Goal: Information Seeking & Learning: Learn about a topic

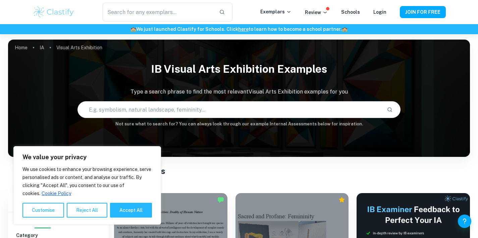
scroll to position [104, 0]
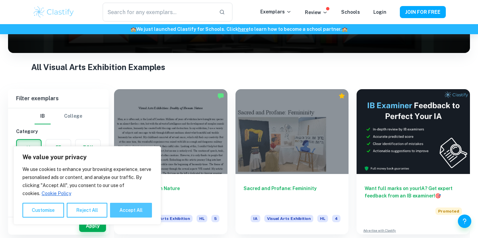
click at [138, 215] on button "Accept All" at bounding box center [131, 210] width 42 height 15
checkbox input "true"
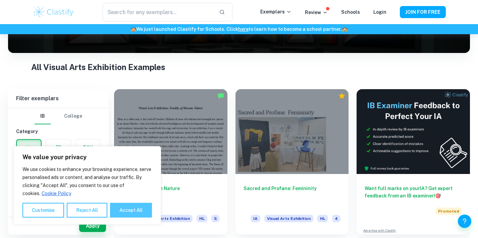
checkbox input "true"
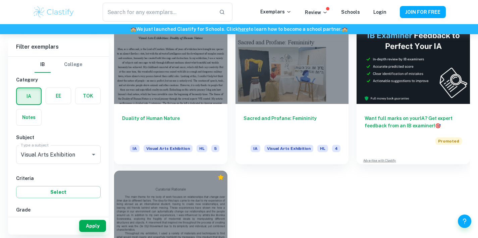
scroll to position [113, 0]
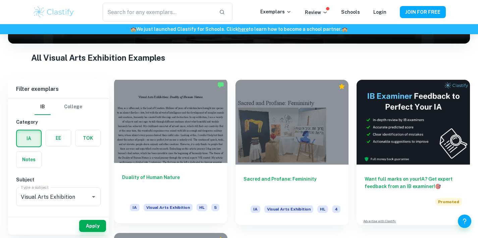
click at [130, 103] on div at bounding box center [170, 120] width 113 height 85
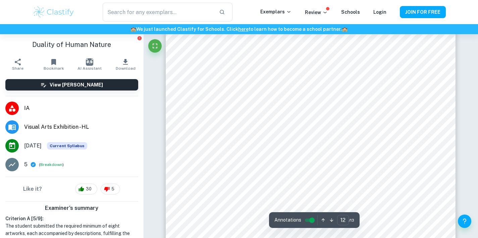
scroll to position [4713, 0]
type input "13"
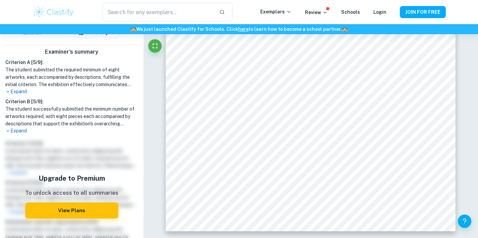
scroll to position [156, 0]
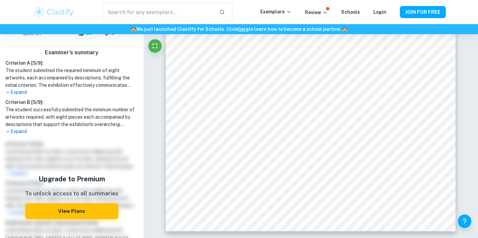
click at [16, 133] on p "Expand" at bounding box center [71, 131] width 133 height 7
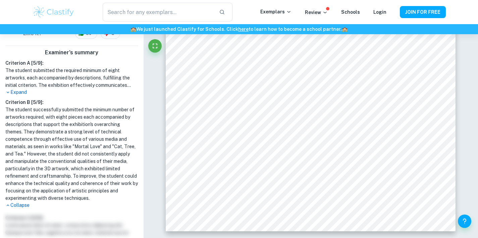
scroll to position [156, 0]
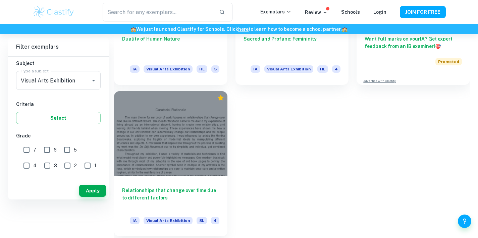
scroll to position [112, 0]
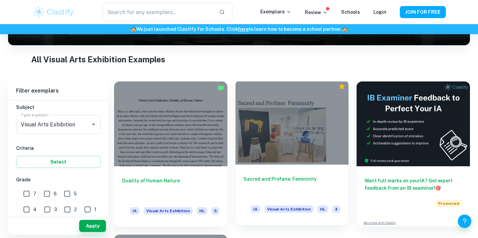
click at [329, 115] on div at bounding box center [292, 122] width 113 height 85
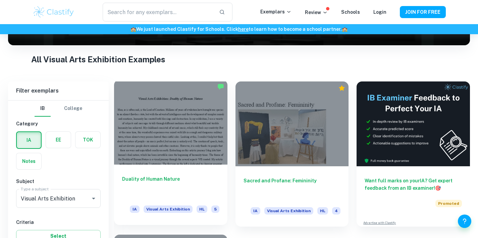
scroll to position [254, 0]
